Goal: Task Accomplishment & Management: Complete application form

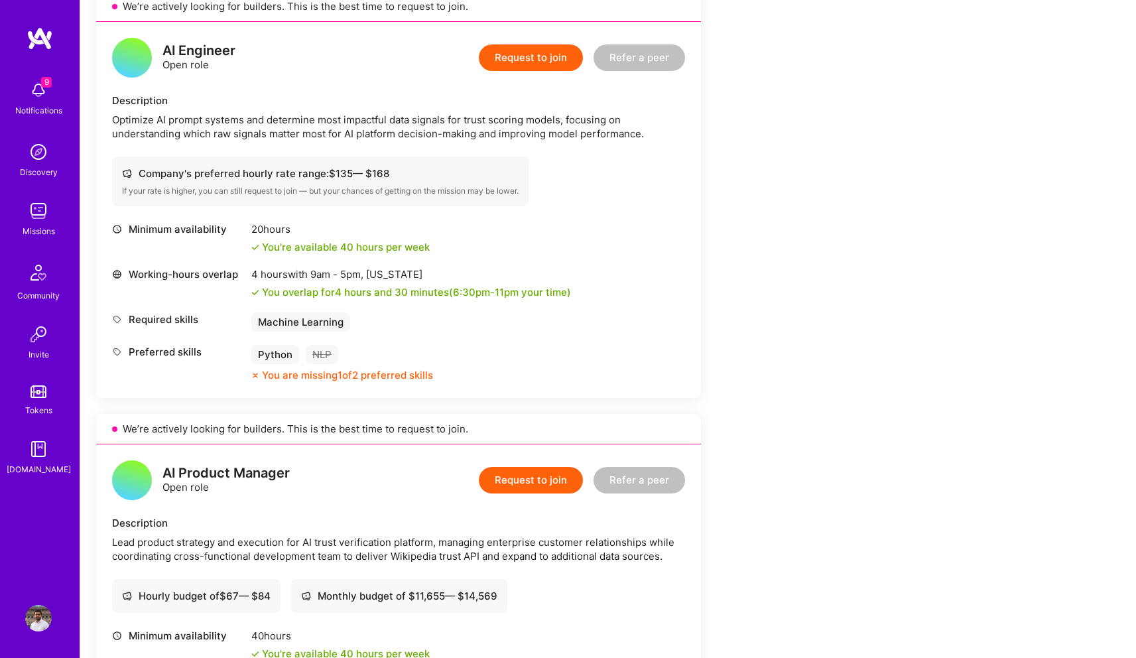
scroll to position [634, 0]
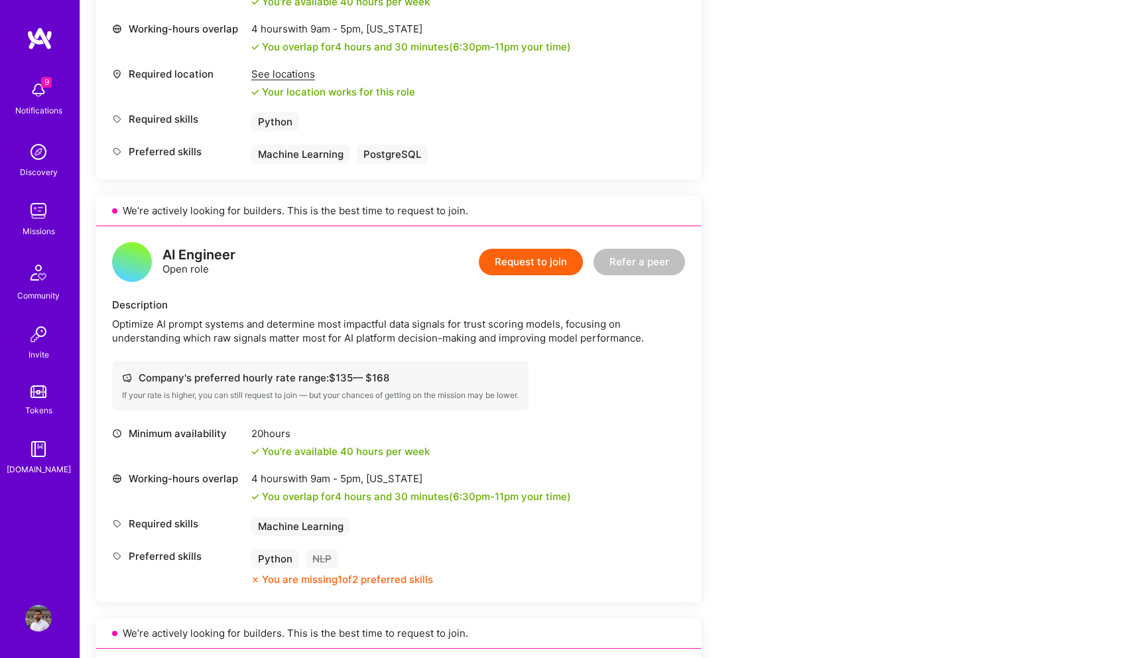
click at [518, 273] on button "Request to join" at bounding box center [531, 262] width 104 height 27
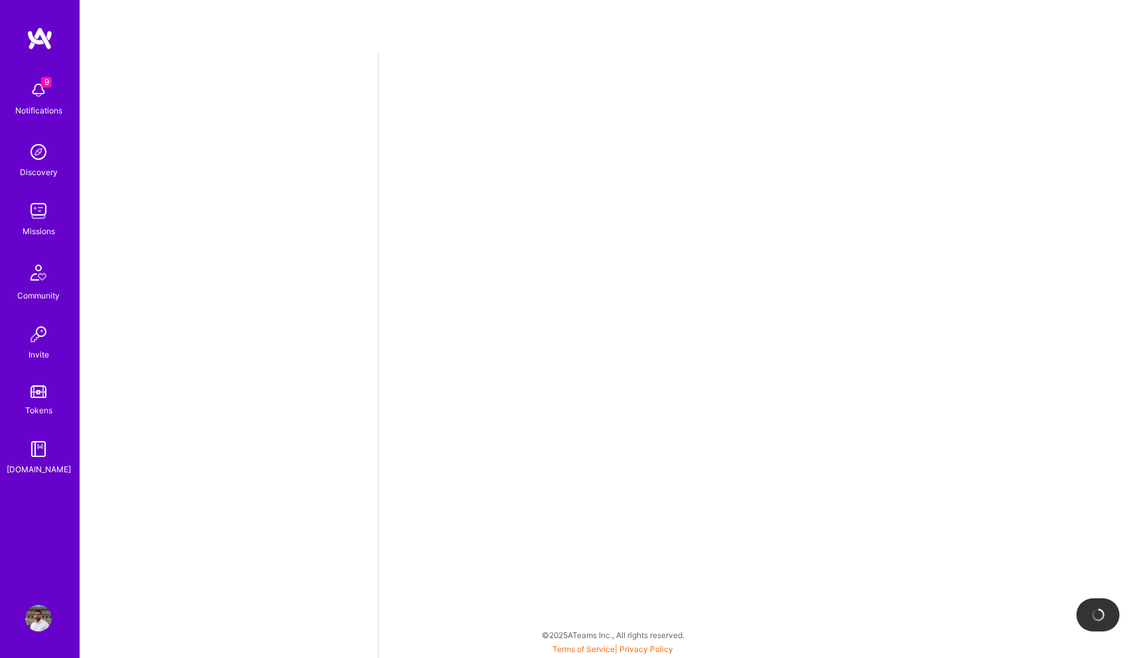
select select "US"
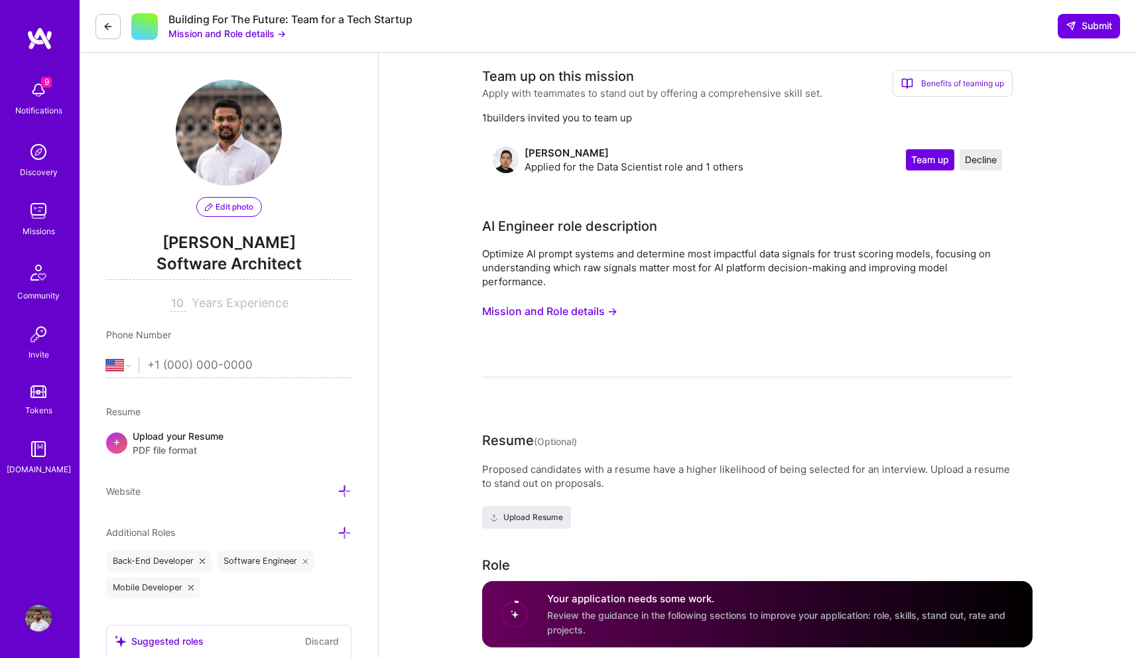
scroll to position [152, 0]
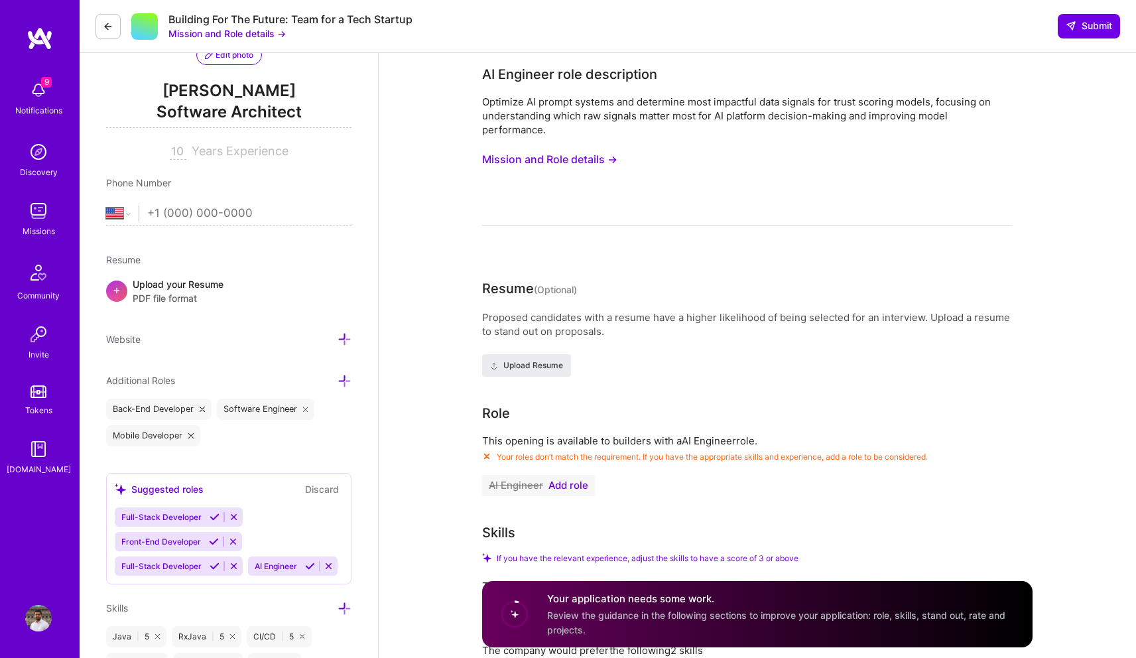
click at [571, 488] on span "Add role" at bounding box center [569, 485] width 40 height 11
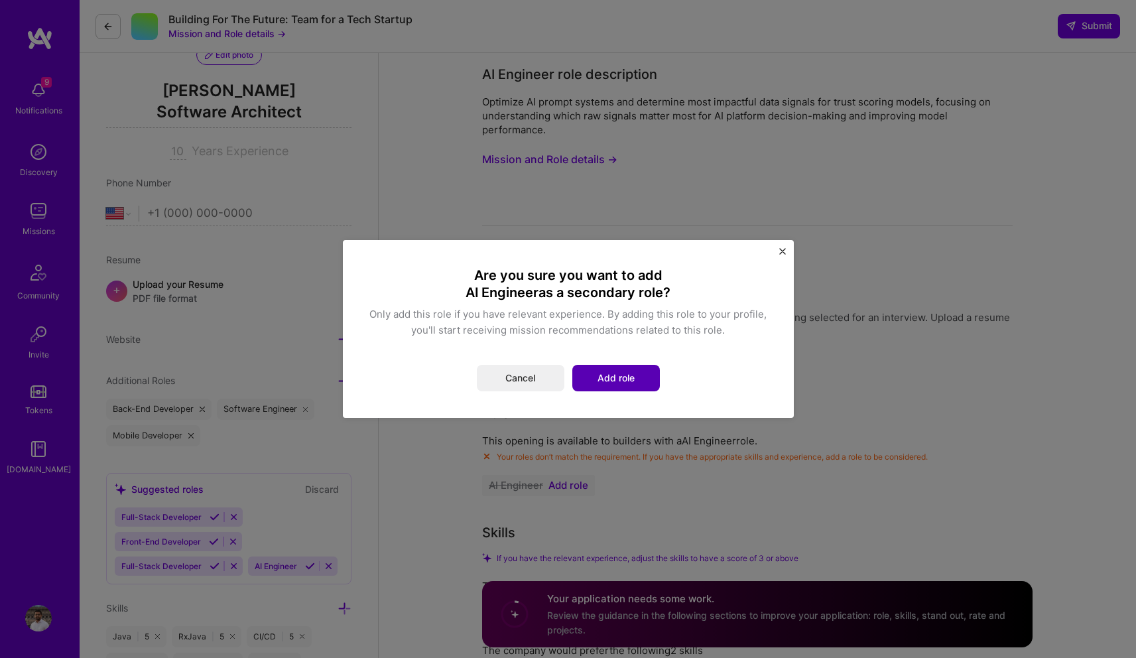
click at [598, 380] on button "Add role" at bounding box center [616, 378] width 88 height 27
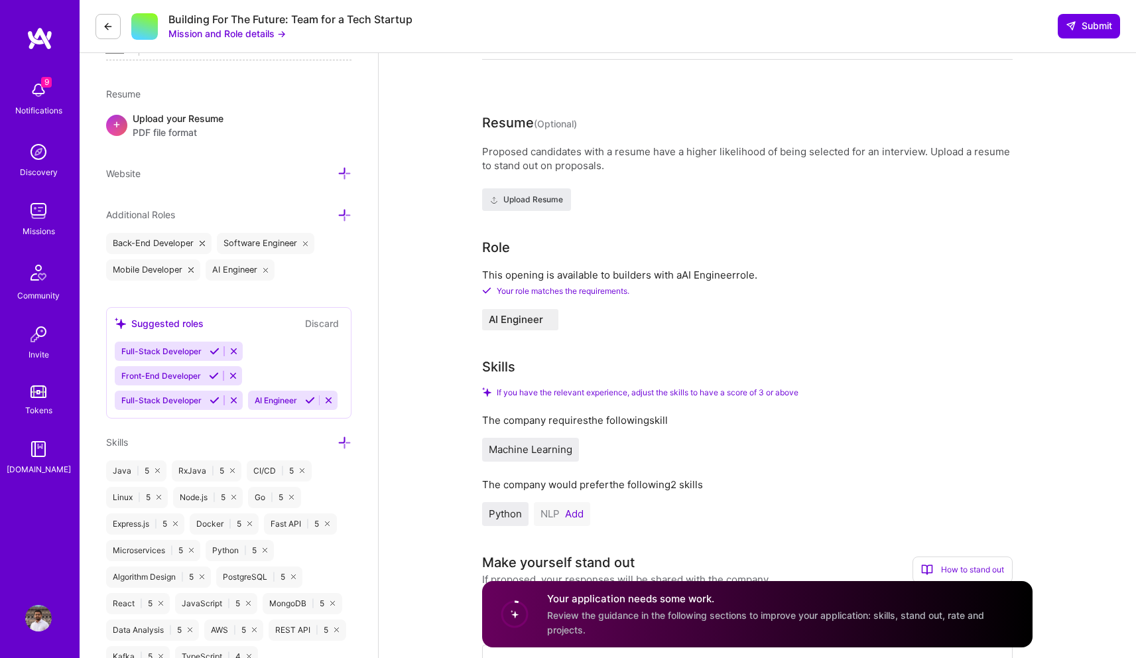
scroll to position [386, 0]
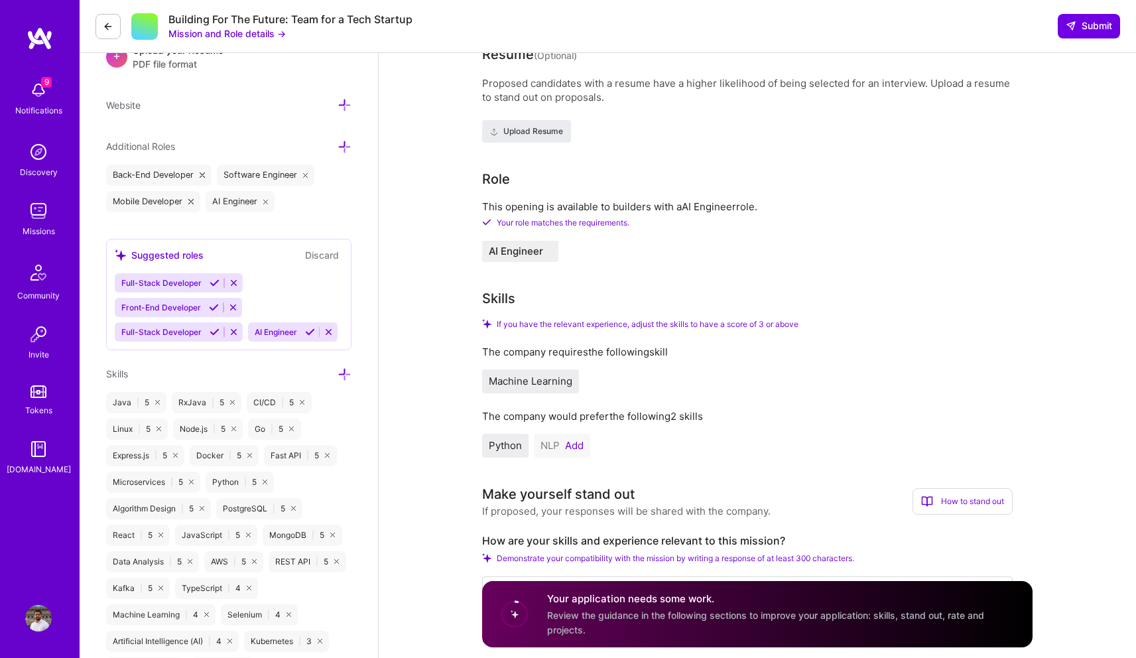
click at [541, 381] on span "Machine Learning" at bounding box center [531, 381] width 84 height 13
click at [576, 446] on button "Add" at bounding box center [574, 445] width 19 height 11
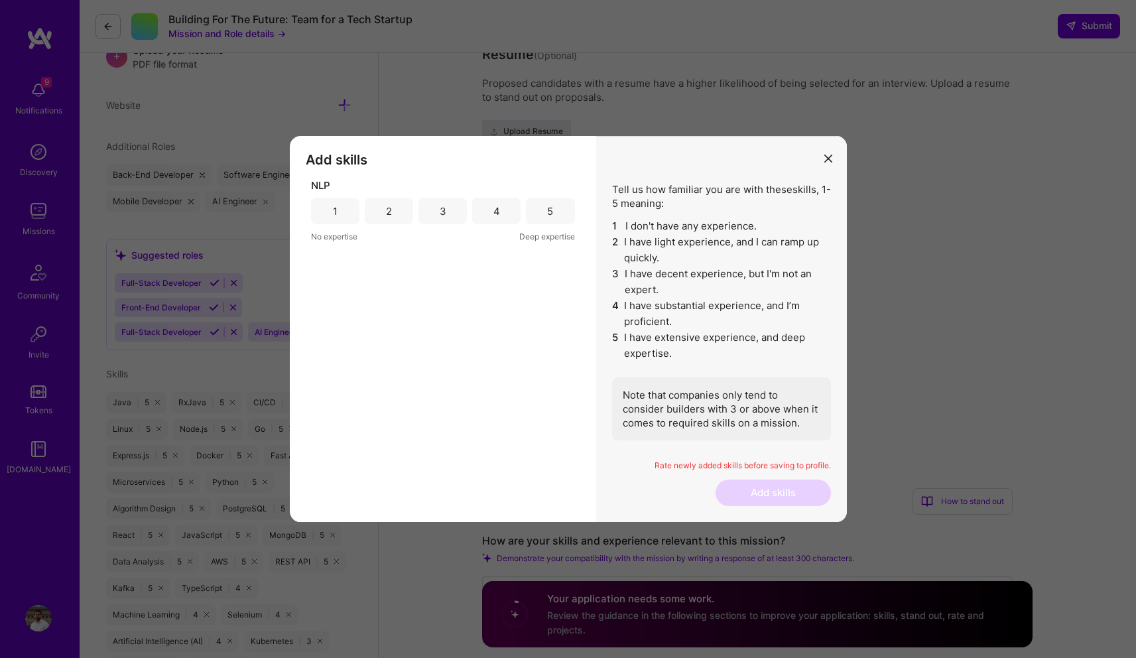
click at [825, 163] on button "modal" at bounding box center [829, 158] width 16 height 22
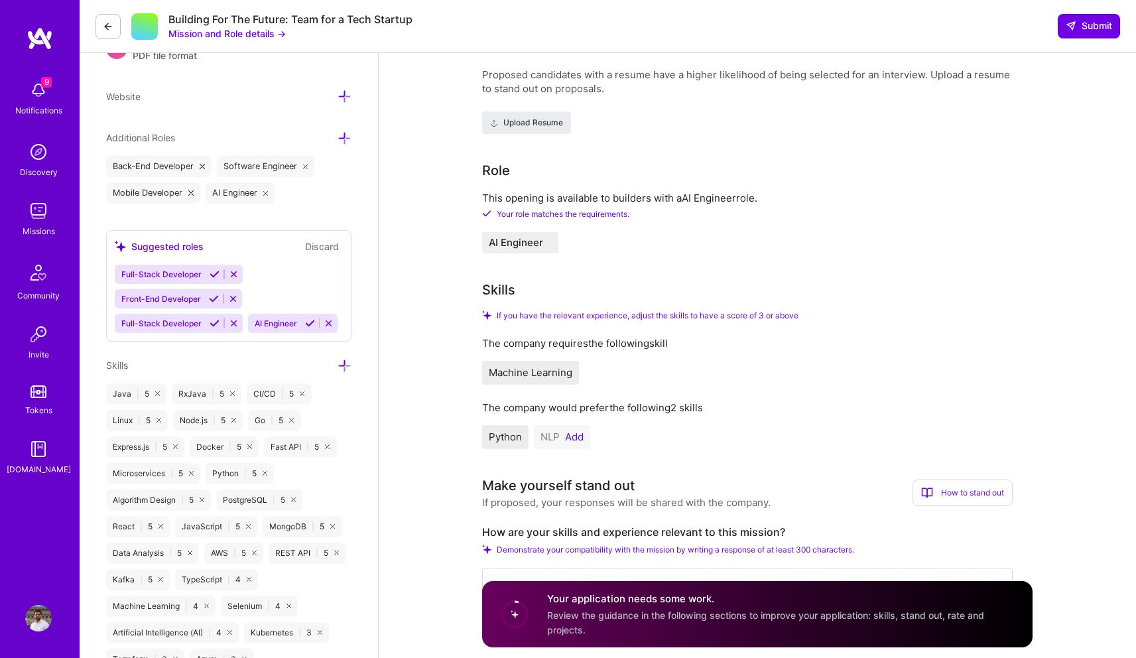
scroll to position [464, 0]
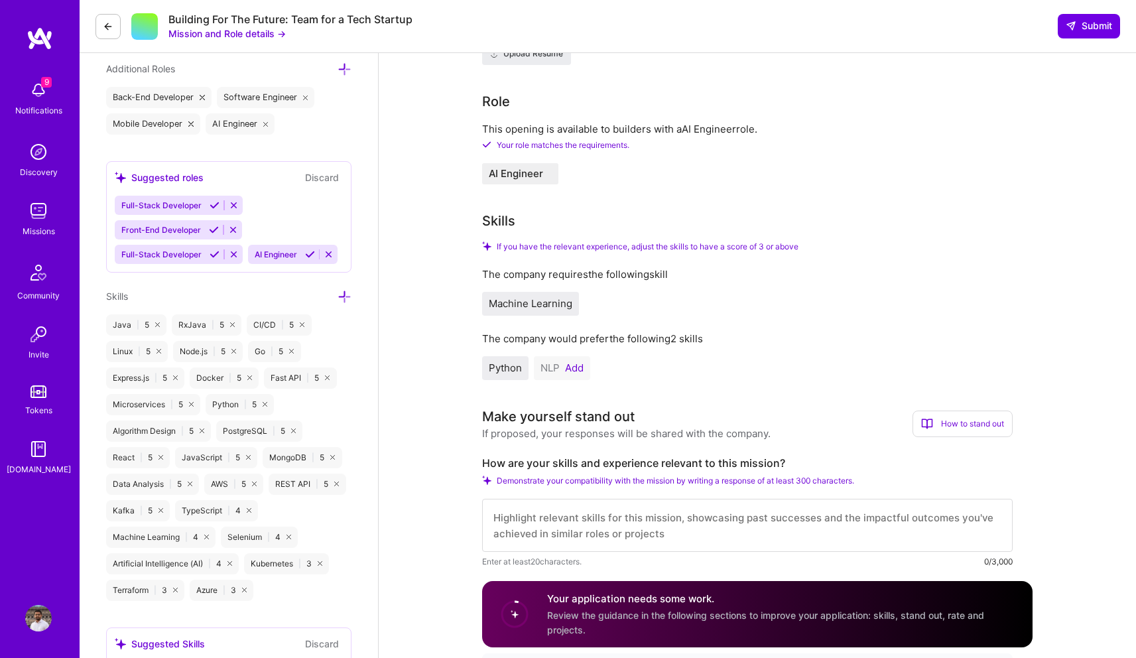
click at [578, 372] on button "Add" at bounding box center [574, 368] width 19 height 11
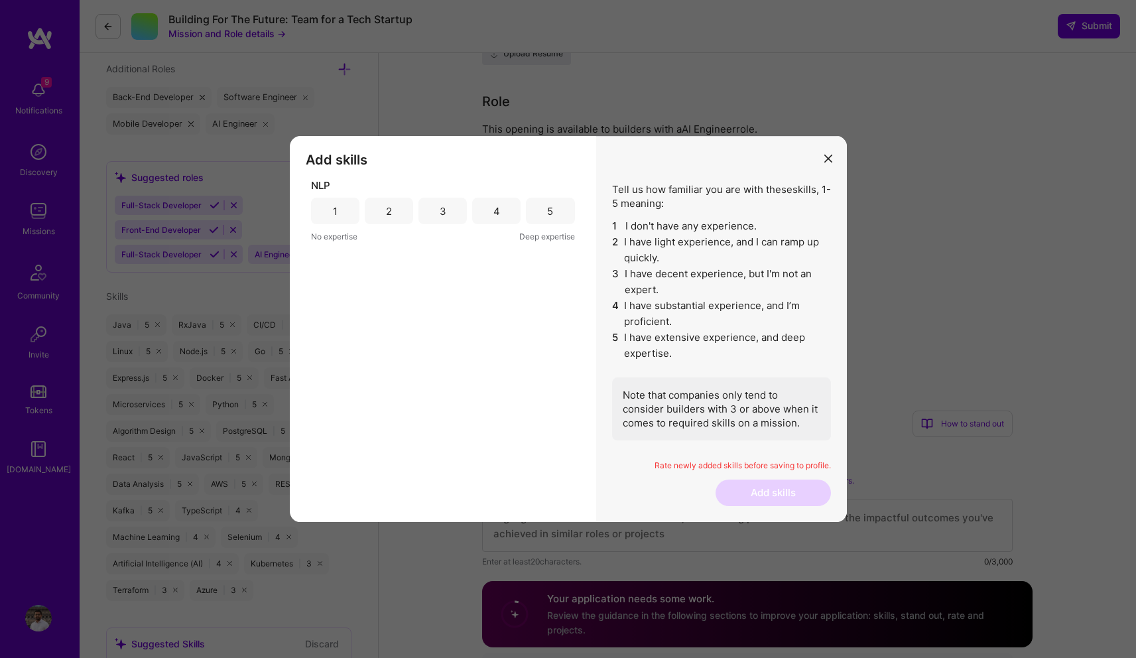
click at [505, 213] on div "4" at bounding box center [496, 211] width 48 height 27
drag, startPoint x: 749, startPoint y: 489, endPoint x: 688, endPoint y: 490, distance: 61.0
click at [749, 489] on button "Add skills" at bounding box center [773, 493] width 115 height 27
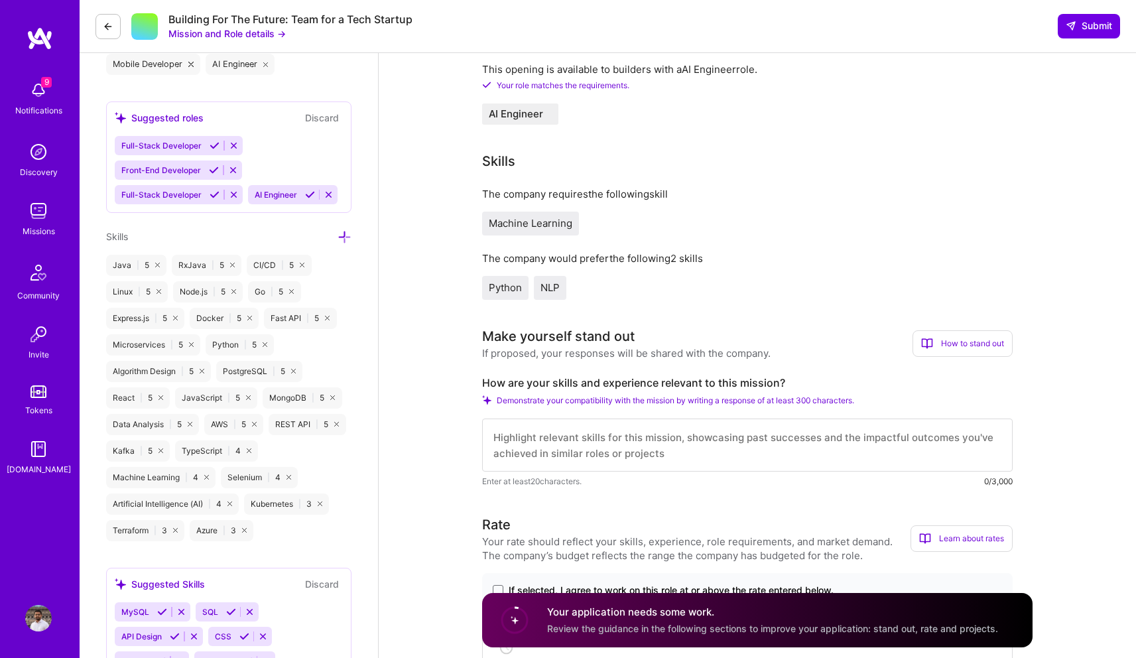
scroll to position [567, 0]
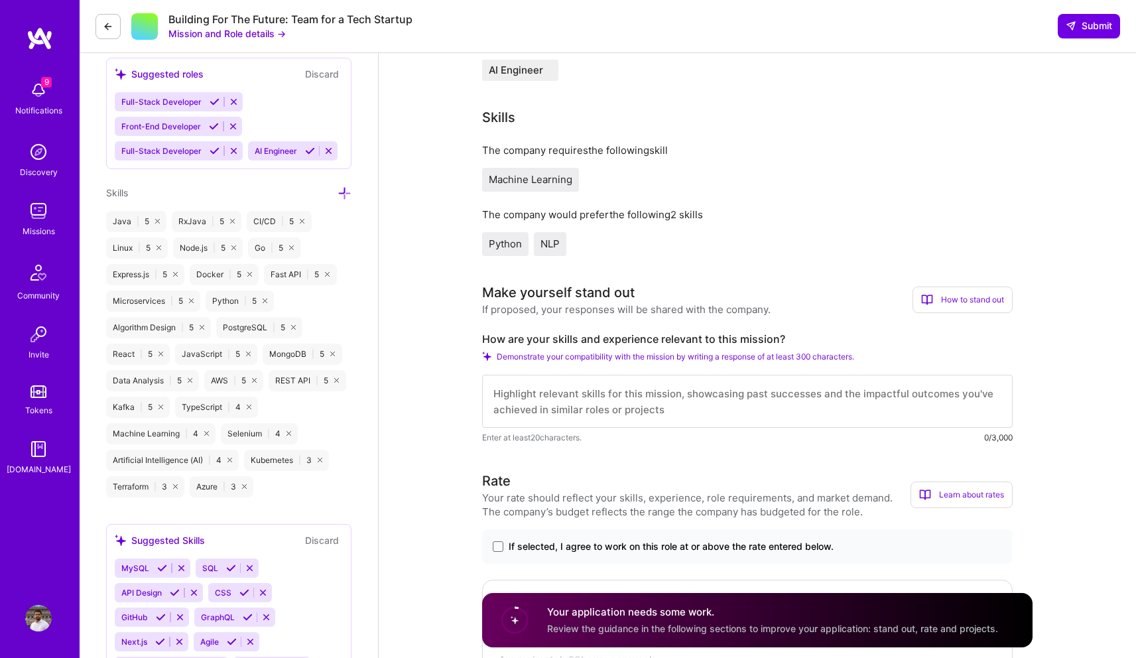
click at [563, 406] on textarea at bounding box center [747, 401] width 531 height 53
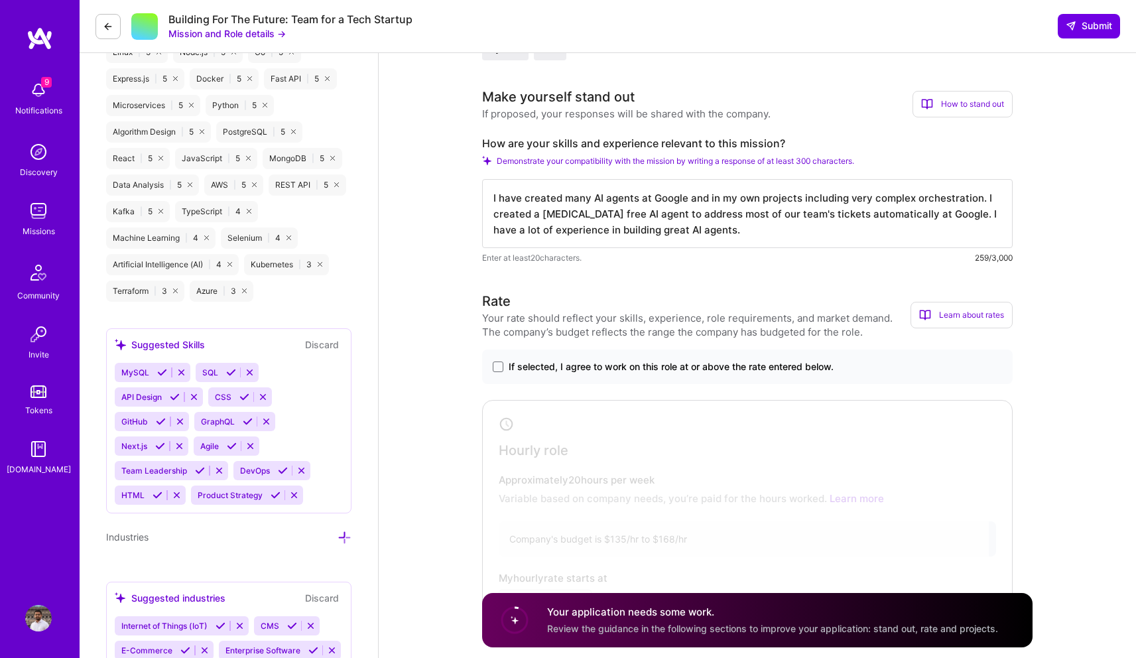
scroll to position [771, 0]
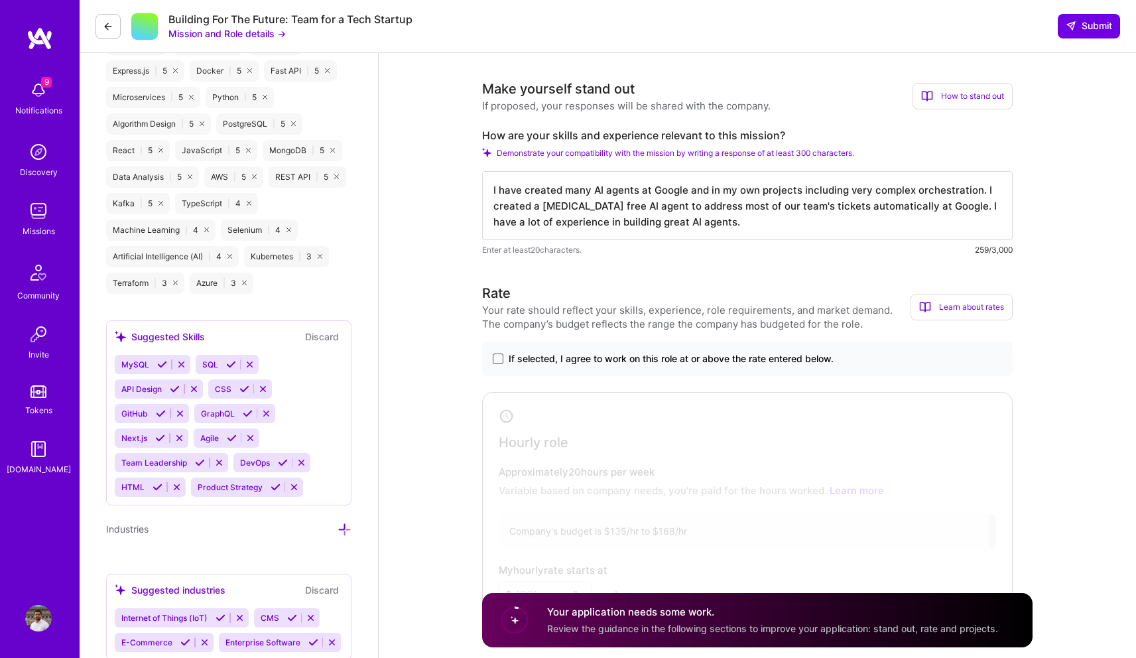
type textarea "I have created many AI agents at Google and in my own projects including very c…"
click at [496, 357] on span at bounding box center [498, 359] width 11 height 11
click at [0, 0] on input "If selected, I agree to work on this role at or above the rate entered below." at bounding box center [0, 0] width 0 height 0
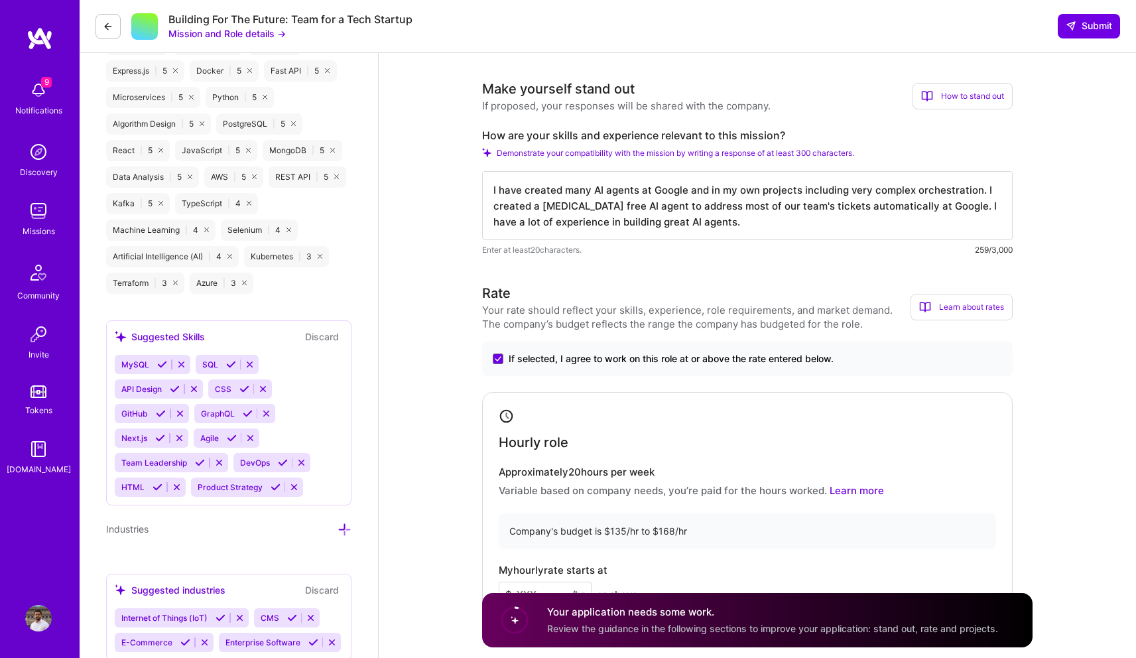
scroll to position [911, 0]
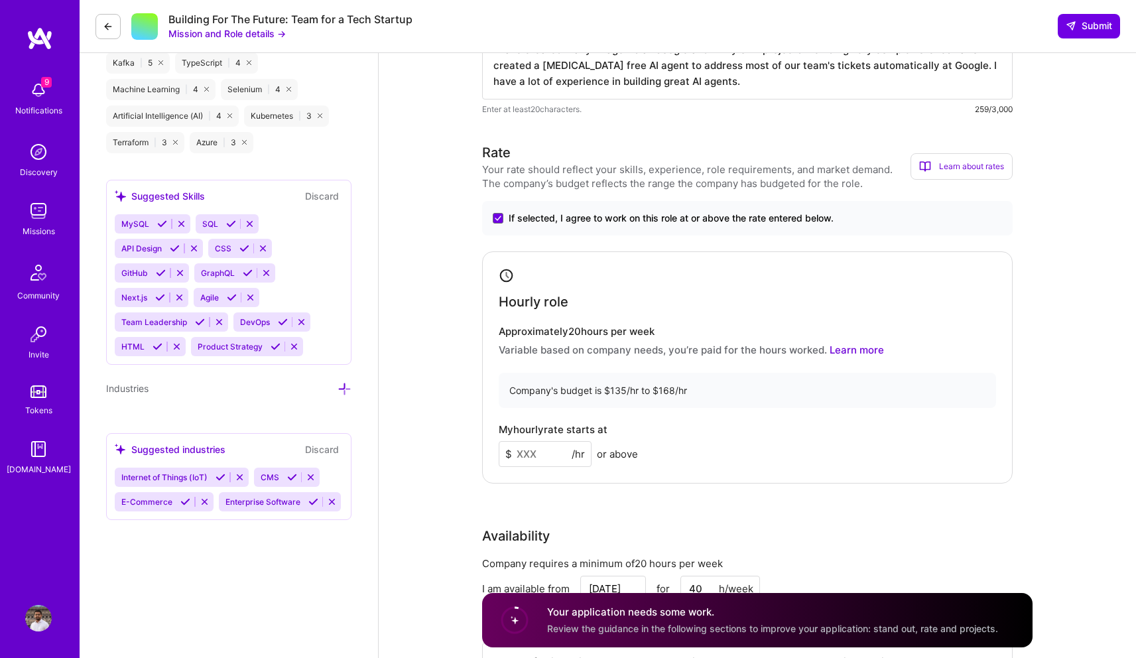
click at [541, 446] on input at bounding box center [545, 454] width 93 height 26
type input "150"
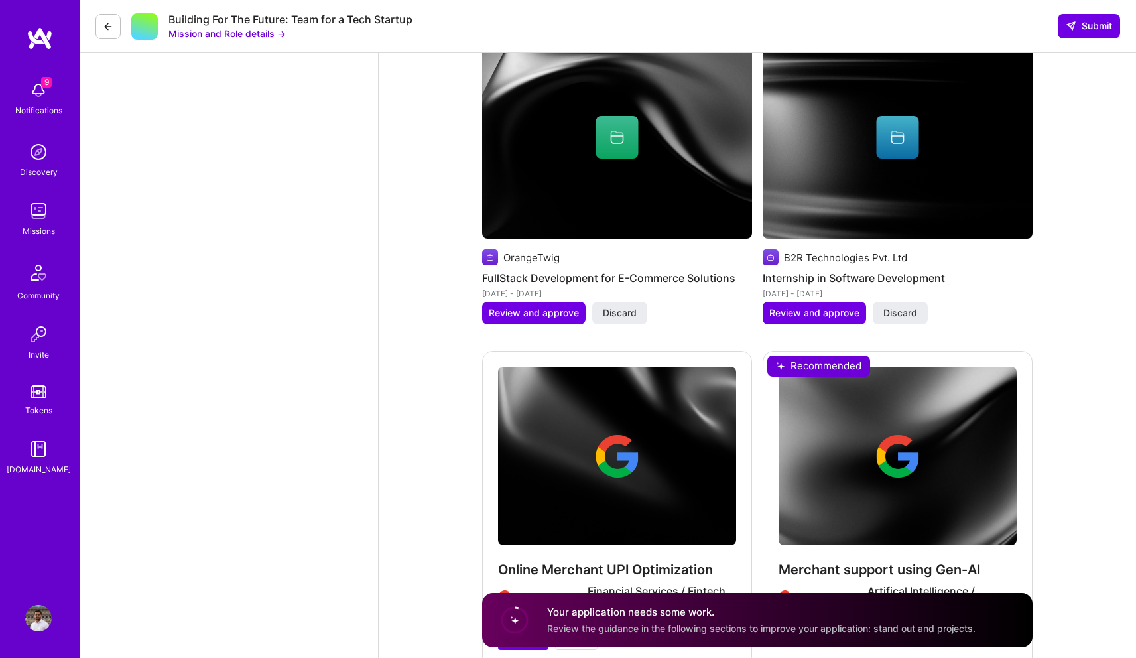
scroll to position [2400, 0]
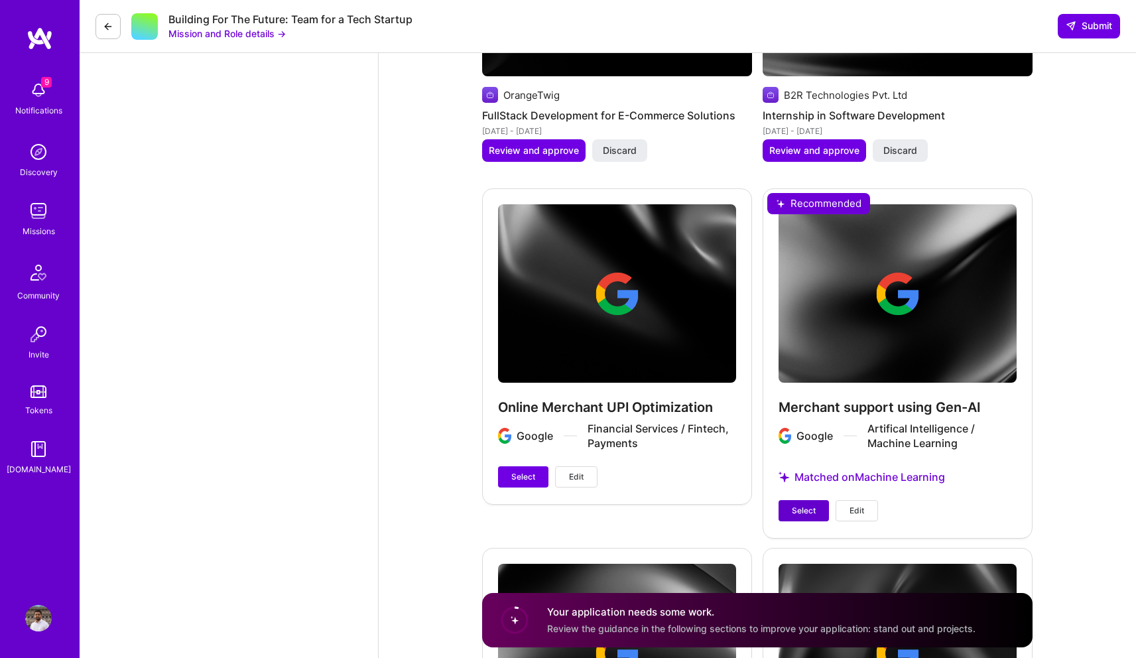
click at [791, 508] on button "Select" at bounding box center [804, 510] width 50 height 21
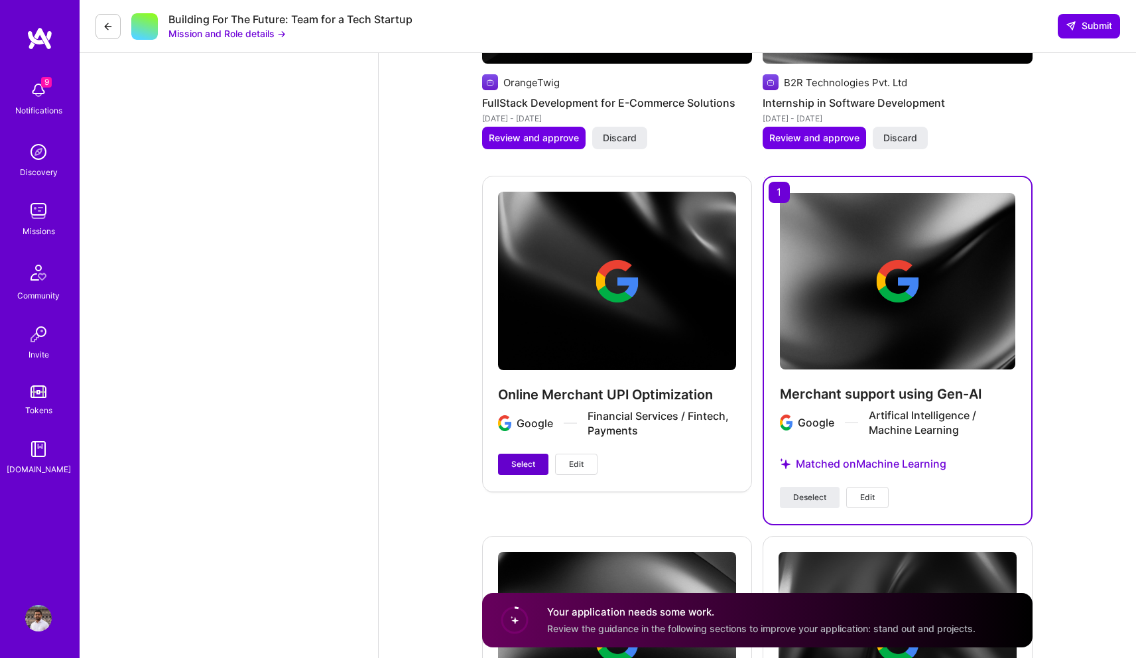
click at [527, 462] on span "Select" at bounding box center [523, 464] width 24 height 12
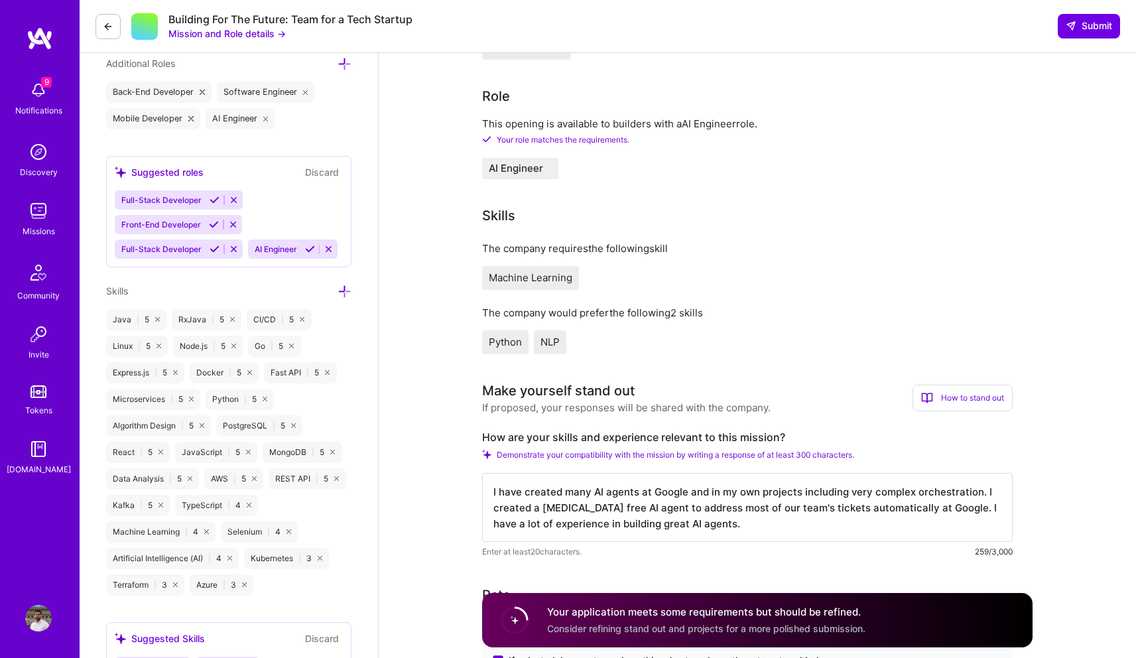
scroll to position [111, 0]
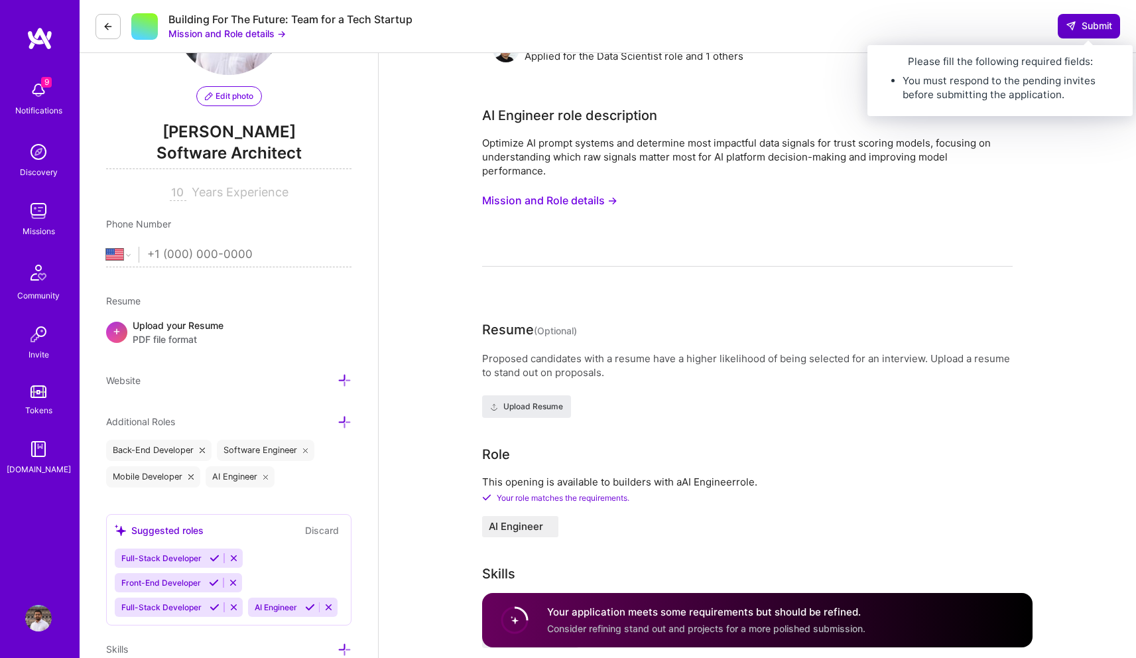
click at [1075, 34] on button "Submit" at bounding box center [1089, 26] width 62 height 24
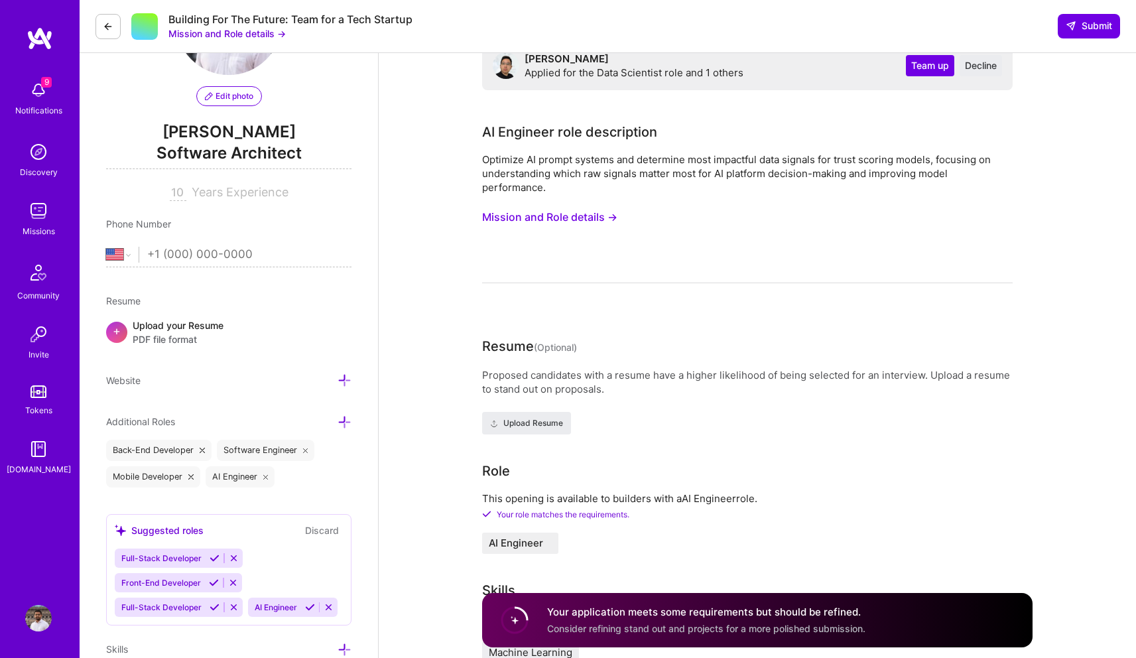
click at [914, 78] on div "Team up Decline" at bounding box center [954, 66] width 96 height 28
click at [919, 64] on span "Team up" at bounding box center [930, 65] width 38 height 13
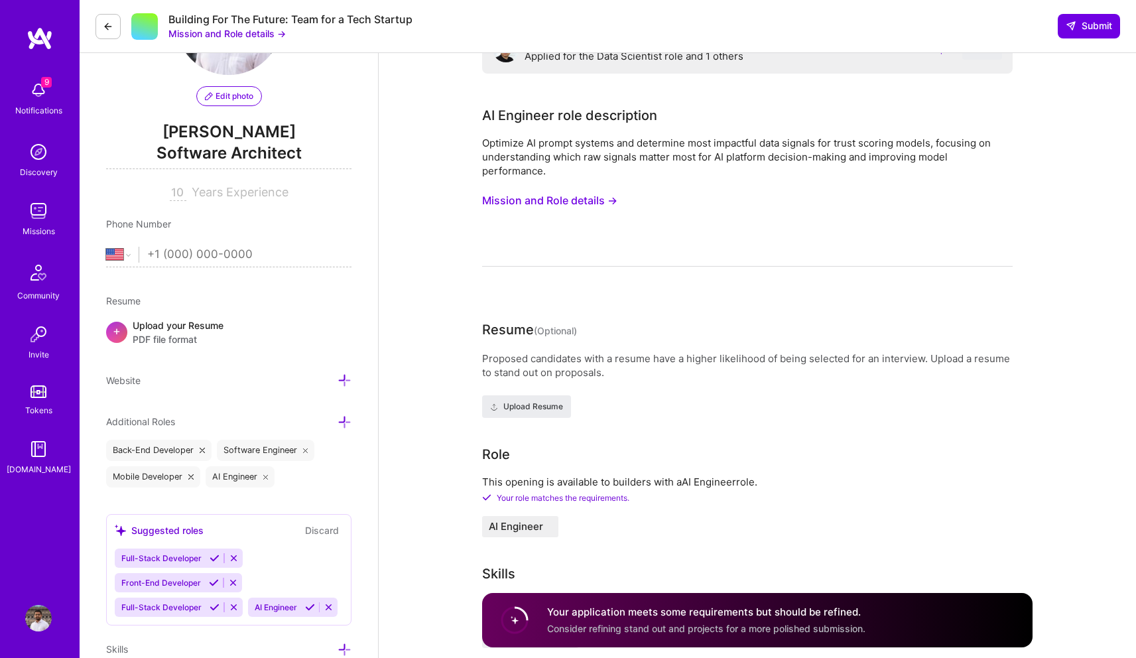
scroll to position [0, 0]
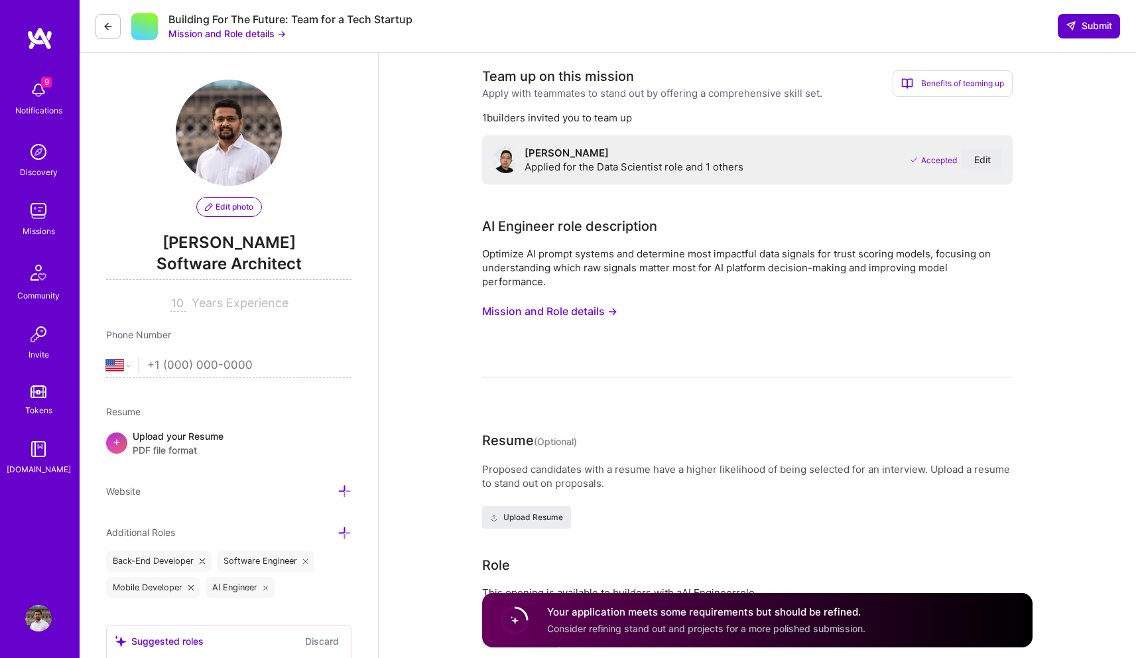
click at [1071, 23] on icon at bounding box center [1071, 26] width 11 height 11
click at [1085, 27] on span "Submit" at bounding box center [1089, 25] width 46 height 13
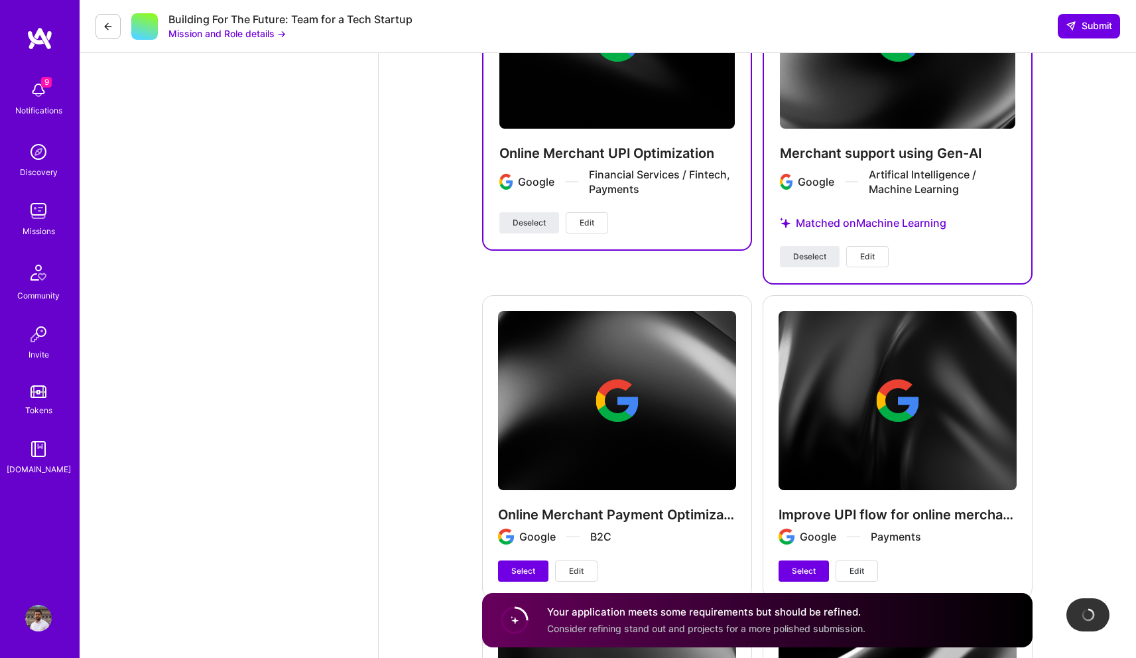
scroll to position [3059, 0]
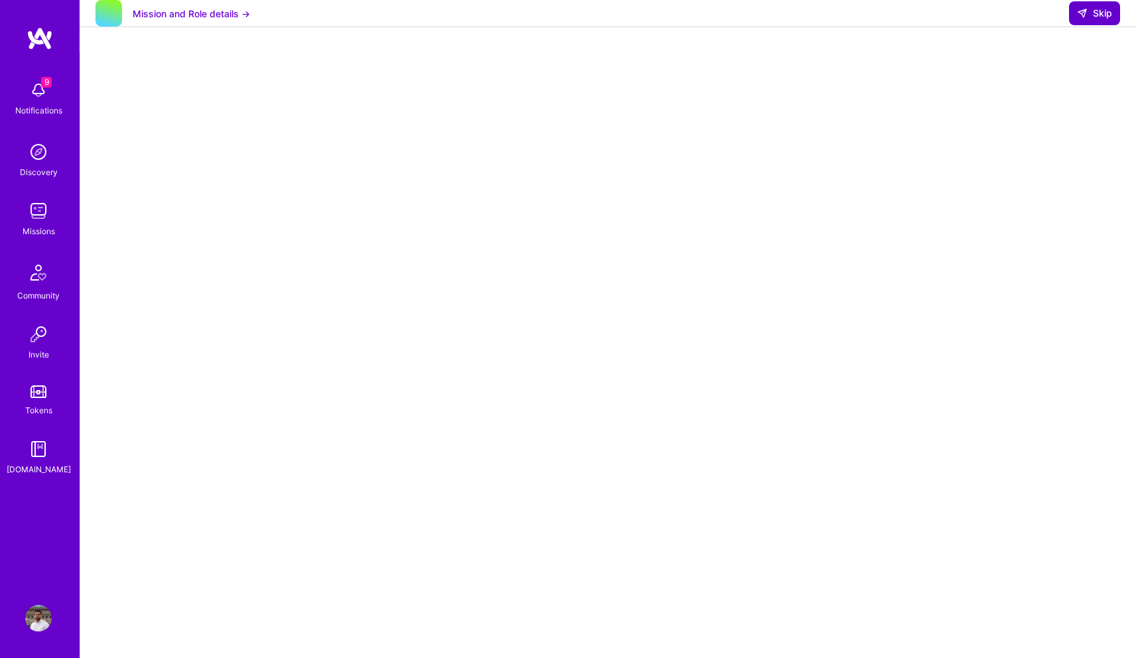
click at [1083, 25] on button "Skip" at bounding box center [1094, 13] width 51 height 24
